Goal: Transaction & Acquisition: Register for event/course

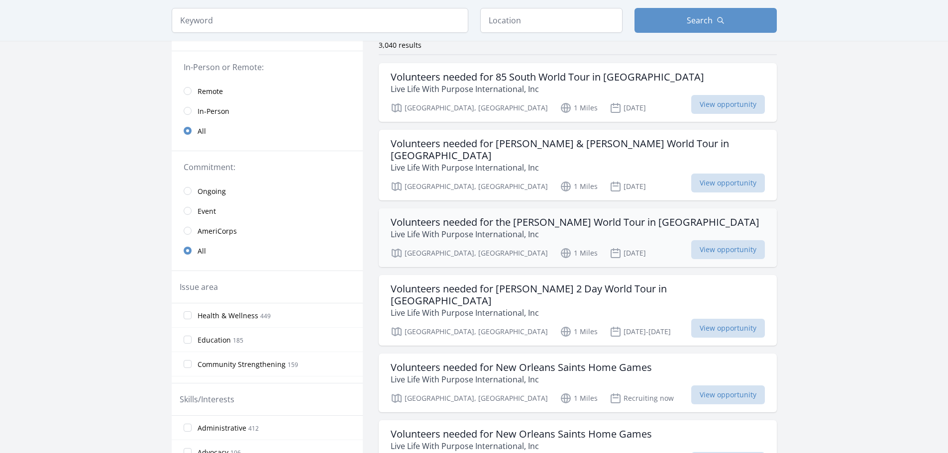
scroll to position [99, 0]
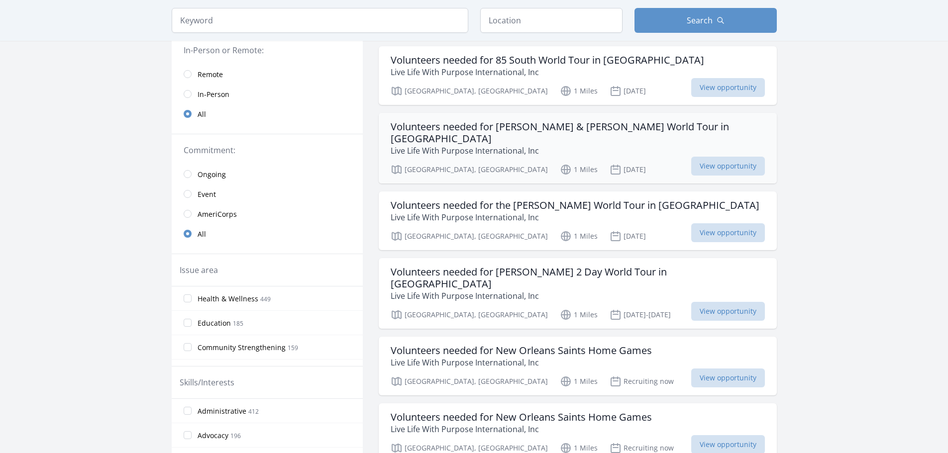
click at [497, 126] on h3 "Volunteers needed for Brandy & Monica World Tour in New Orleans" at bounding box center [578, 133] width 374 height 24
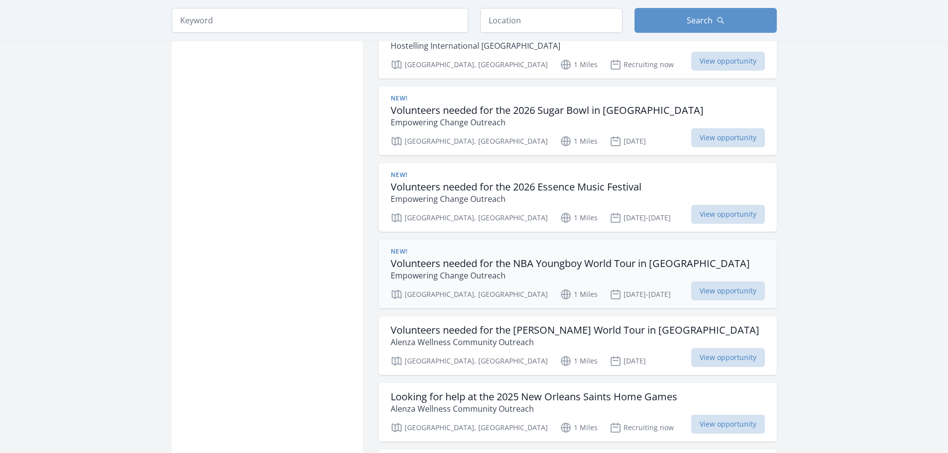
scroll to position [895, 0]
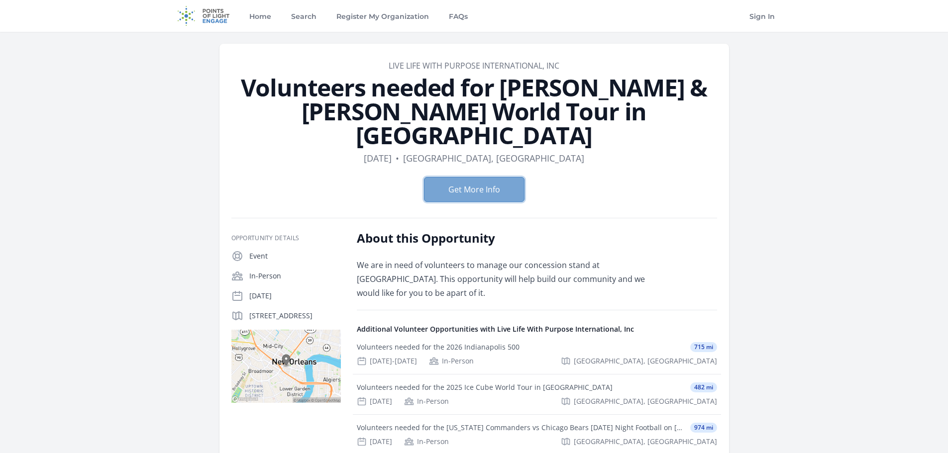
click at [470, 177] on button "Get More Info" at bounding box center [474, 189] width 100 height 25
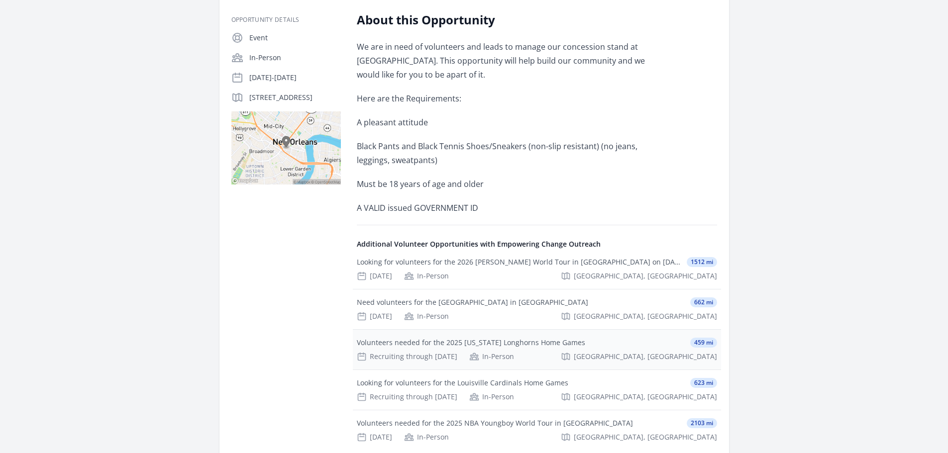
scroll to position [199, 0]
